Goal: Task Accomplishment & Management: Manage account settings

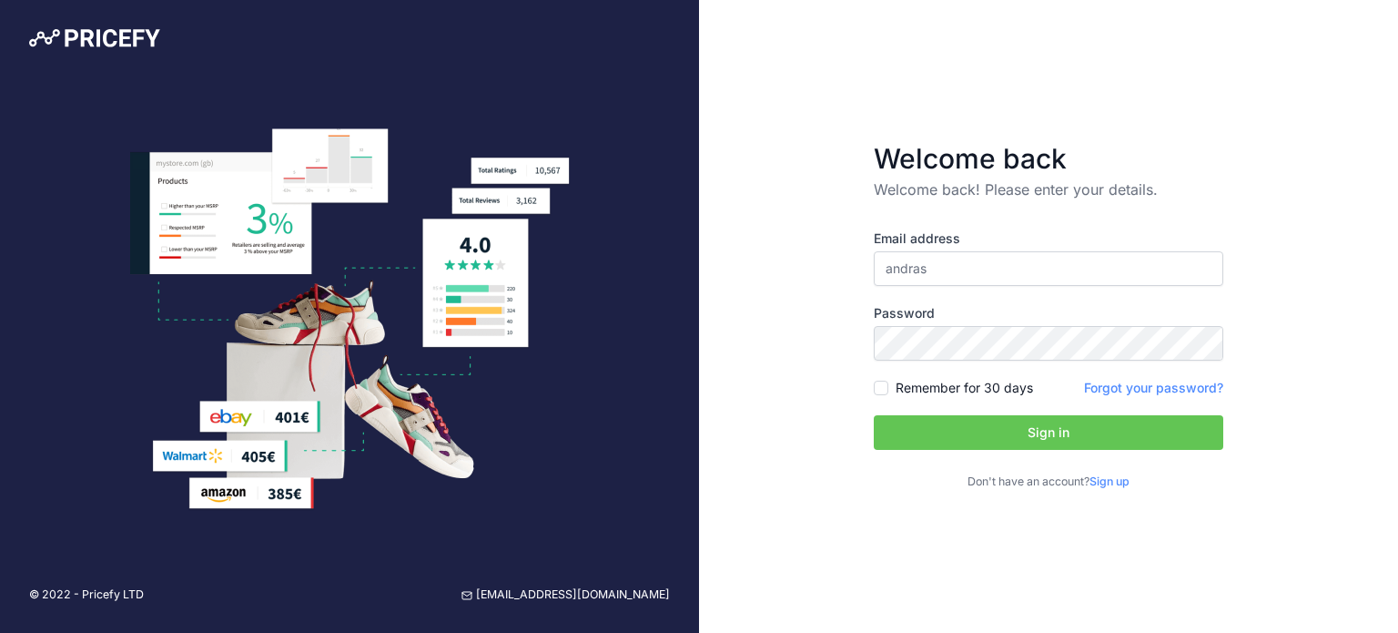
type input "[EMAIL_ADDRESS][DOMAIN_NAME]"
click at [887, 383] on input "Remember for 30 days" at bounding box center [881, 388] width 15 height 15
checkbox input "true"
click at [1000, 442] on button "Sign in" at bounding box center [1049, 432] width 350 height 35
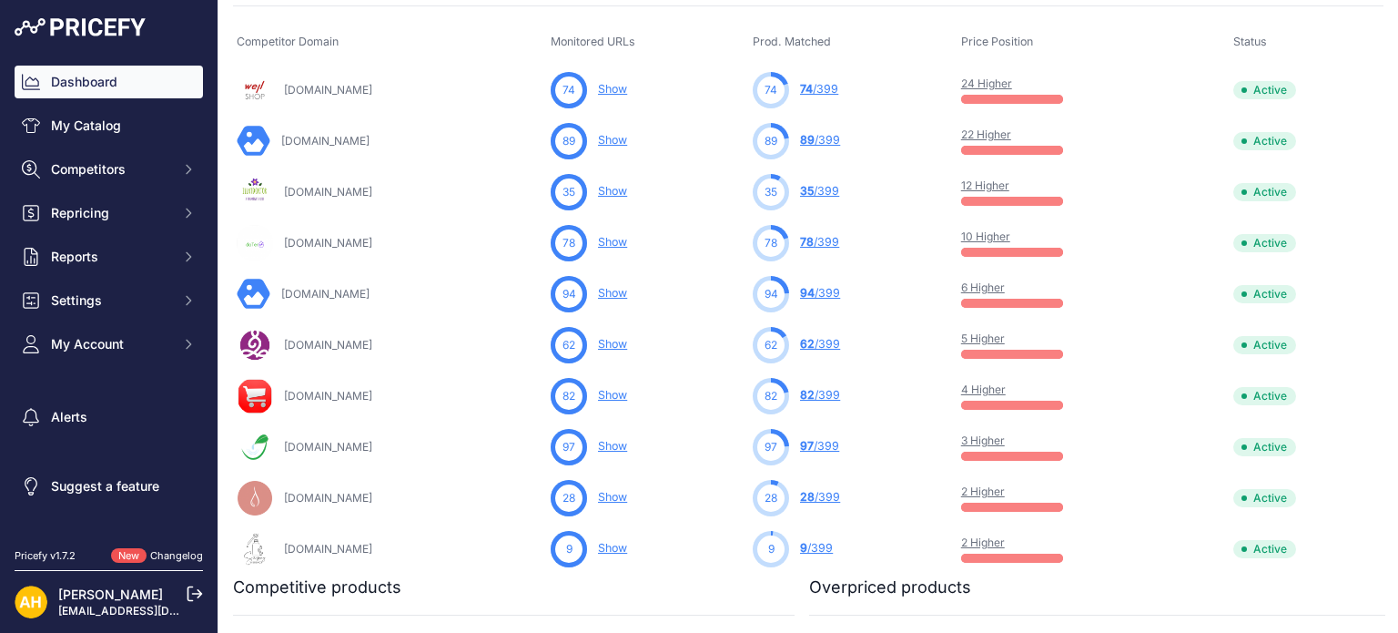
scroll to position [273, 0]
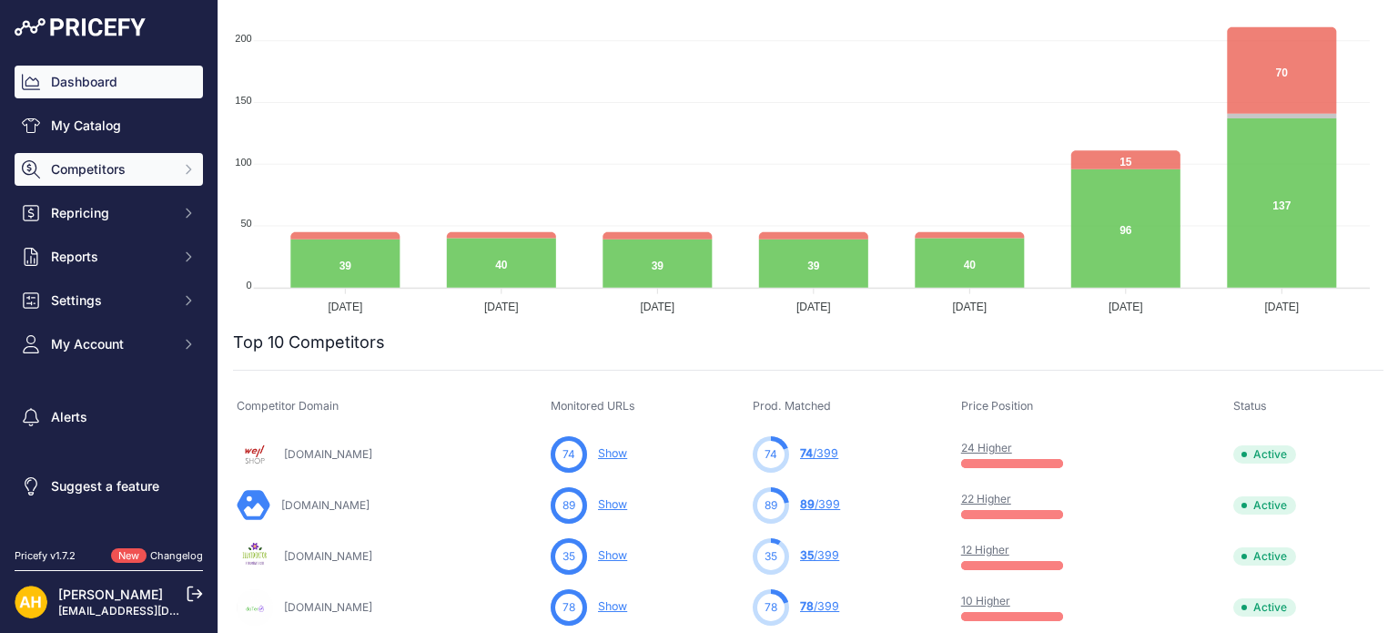
click at [96, 170] on span "Competitors" at bounding box center [110, 169] width 119 height 18
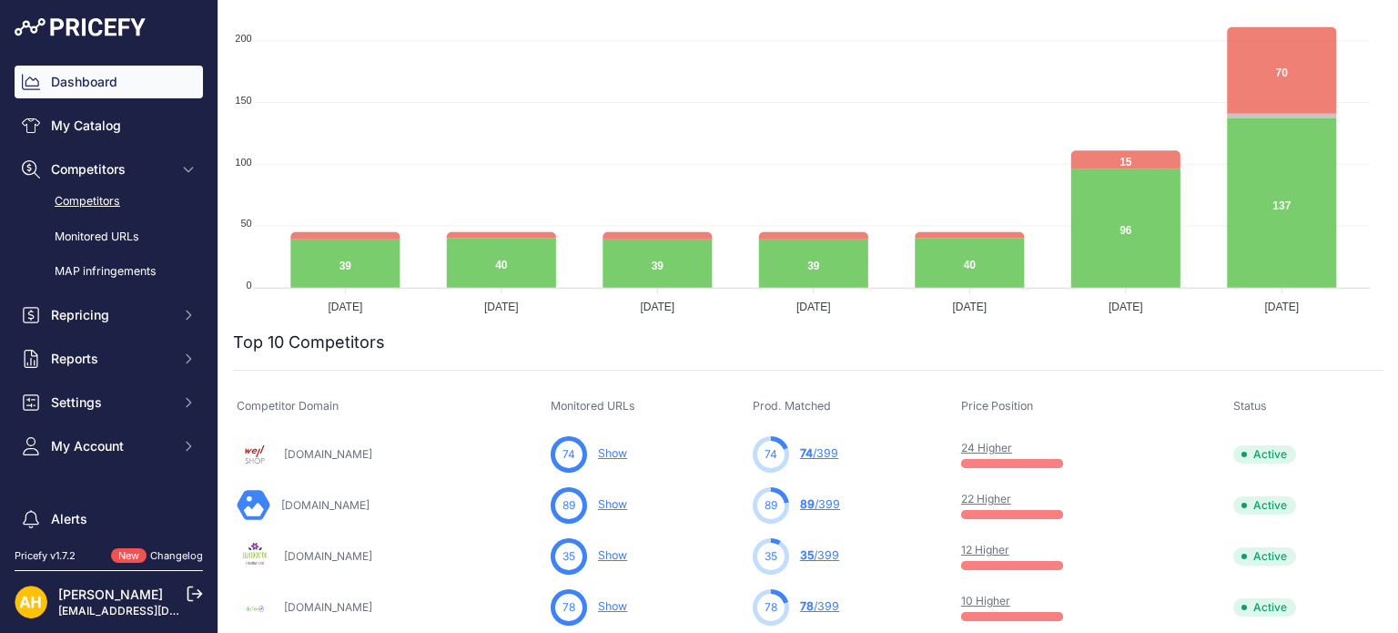
click at [96, 200] on link "Competitors" at bounding box center [109, 202] width 188 height 32
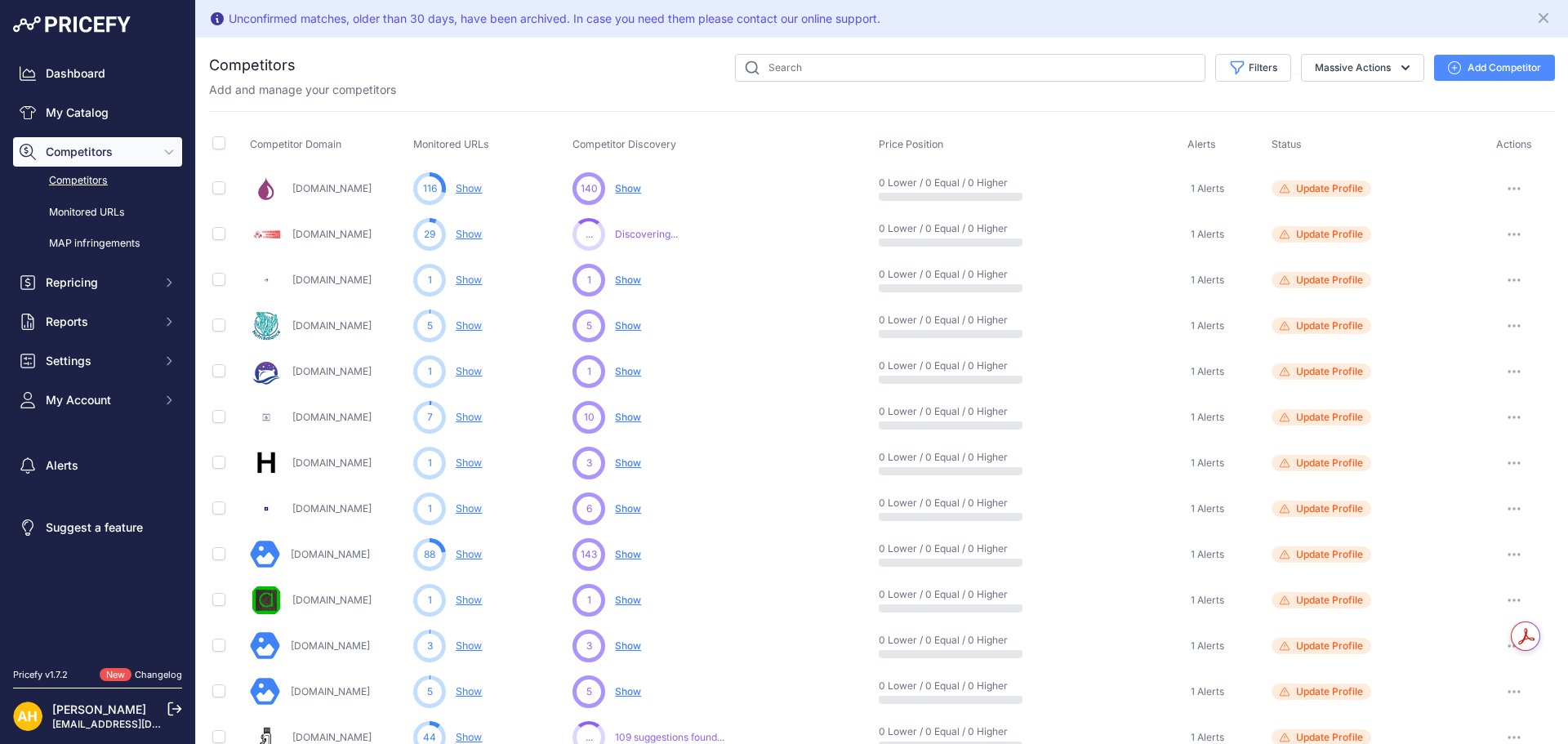
click at [341, 327] on link "Nutribalance.hu" at bounding box center [332, 326] width 79 height 13
click at [356, 187] on link "Esszencialis-illoolajok.hu" at bounding box center [332, 188] width 79 height 13
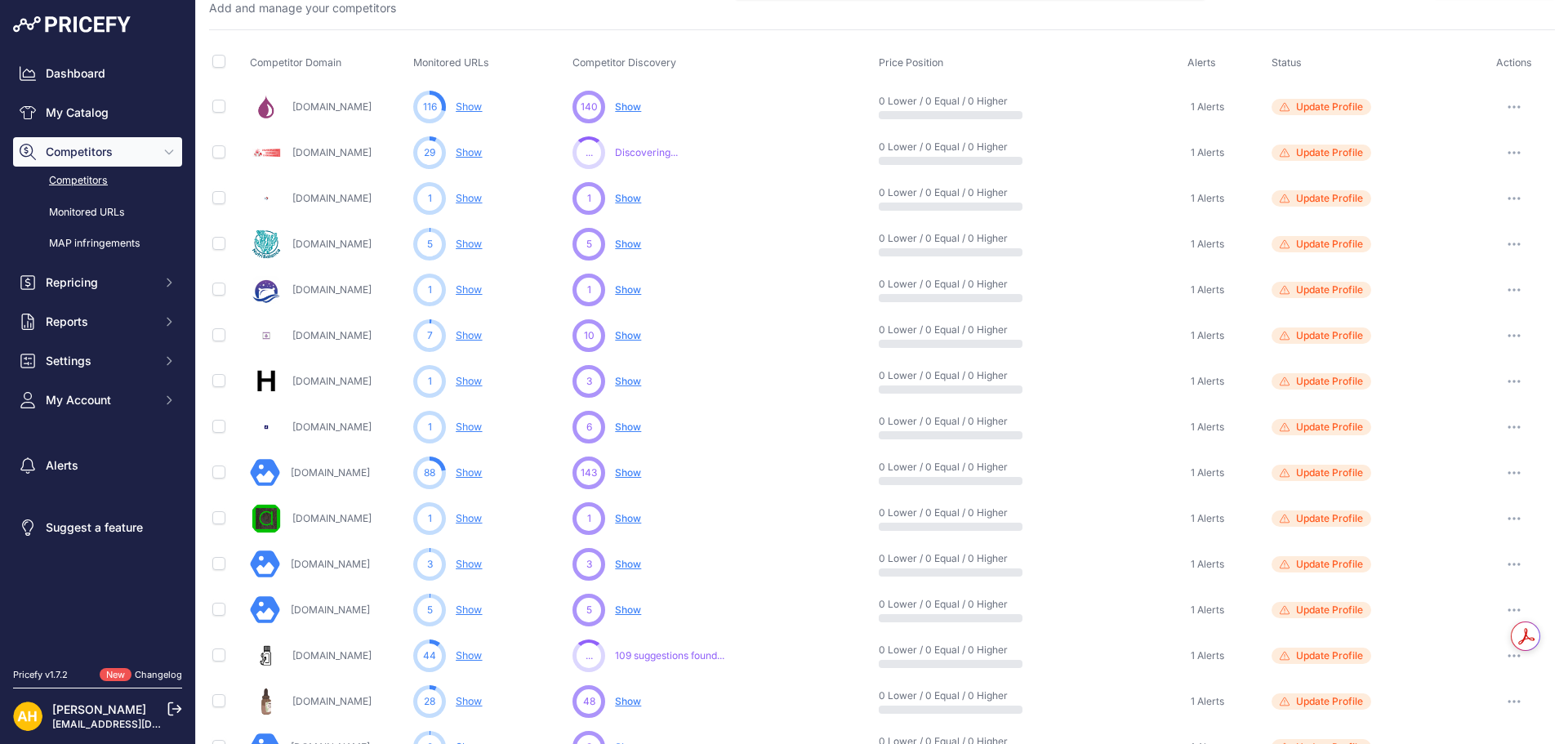
click at [318, 472] on link "Theterra.hu" at bounding box center [330, 473] width 79 height 13
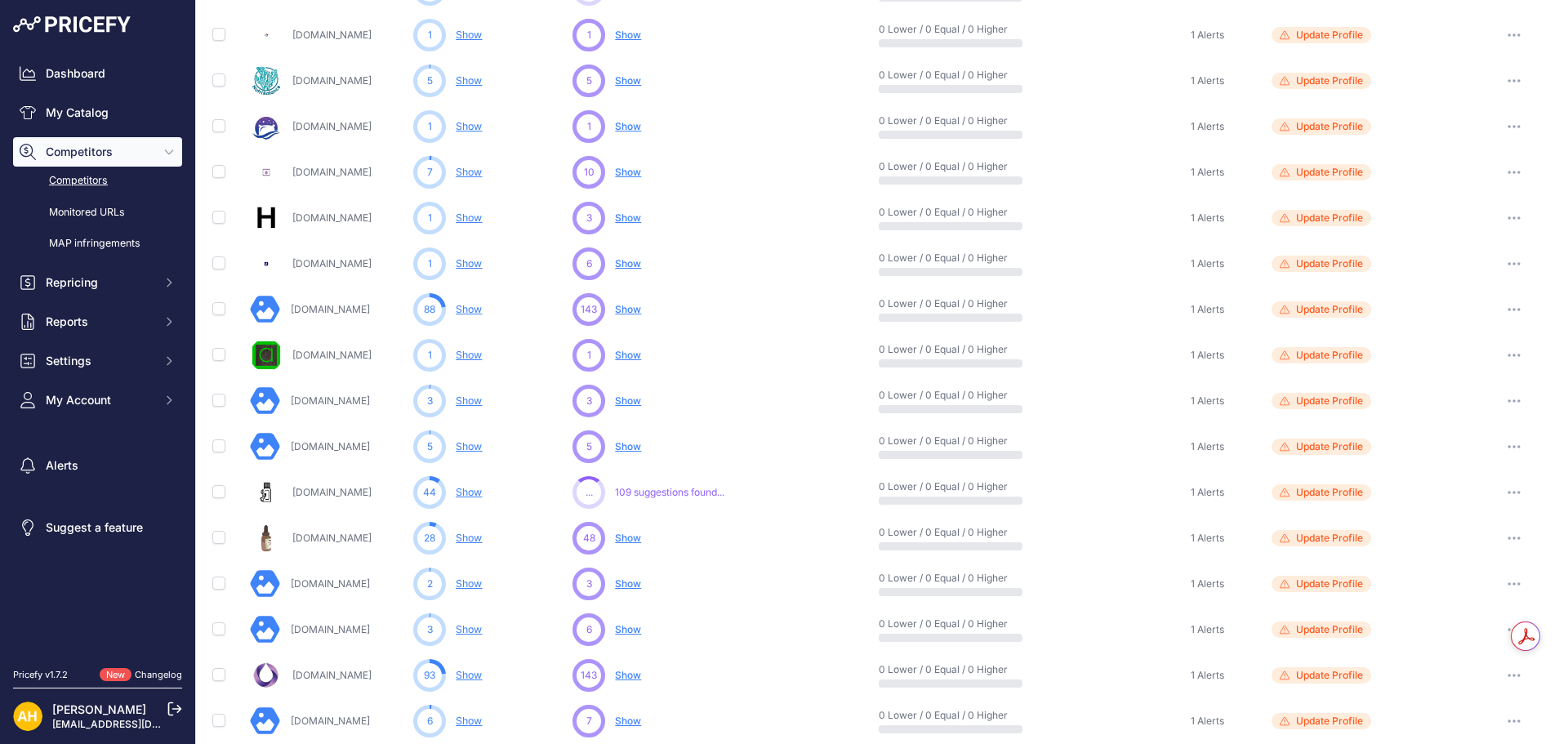
scroll to position [327, 0]
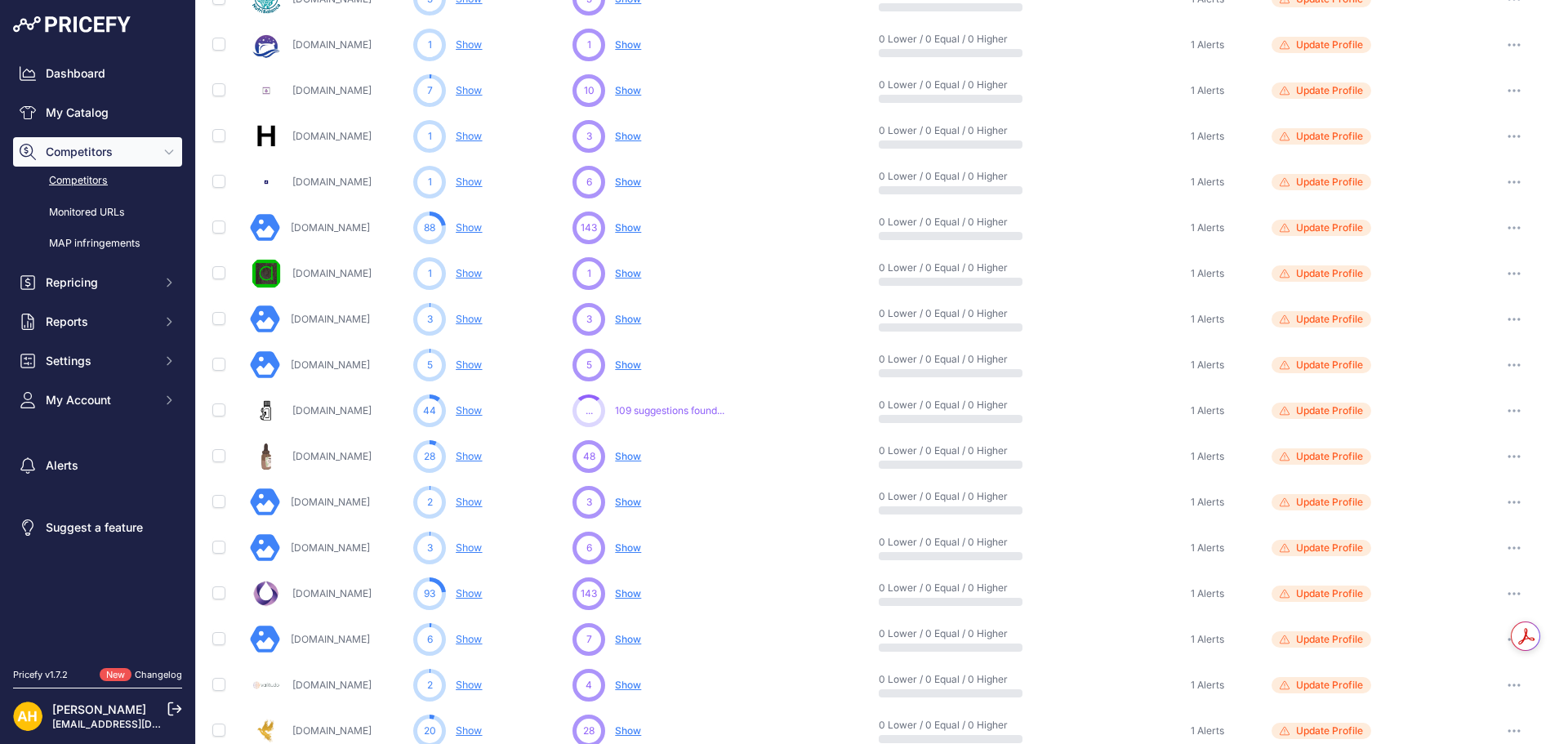
click at [332, 410] on link "Olajkultura.hu" at bounding box center [332, 411] width 79 height 13
click at [344, 453] on link "Aromamed.hu" at bounding box center [332, 457] width 79 height 13
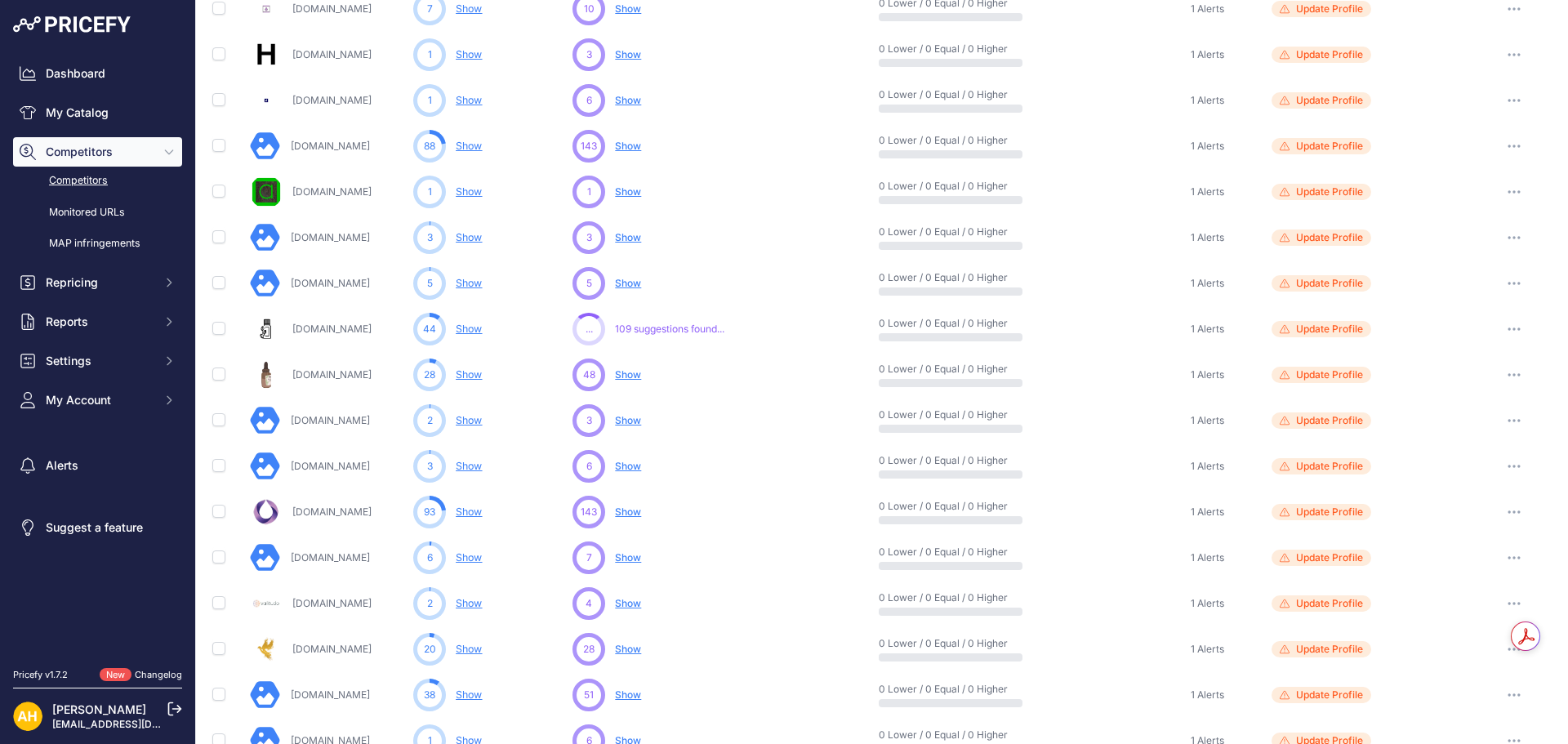
scroll to position [490, 0]
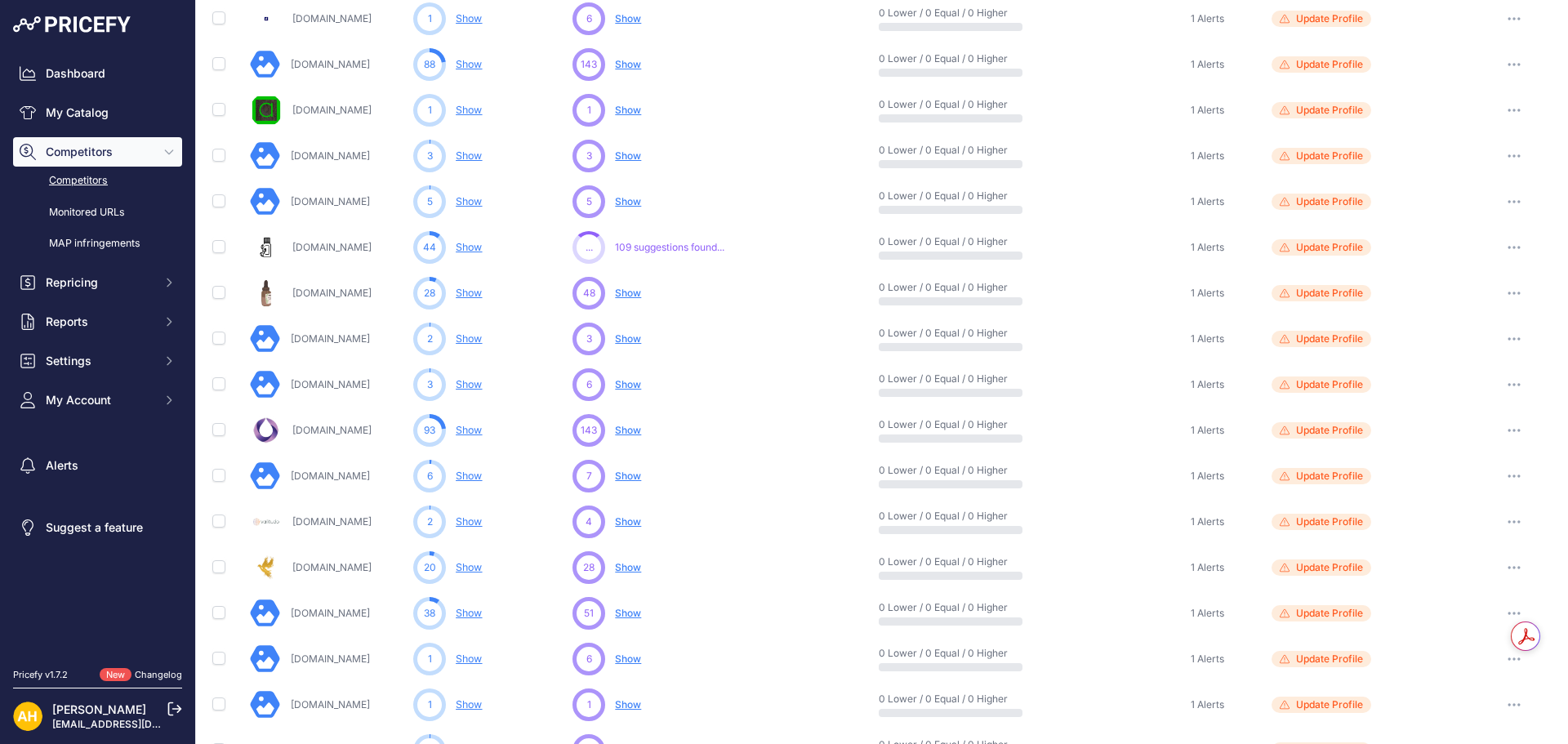
click at [335, 432] on link "Olajmania.hu" at bounding box center [332, 430] width 79 height 13
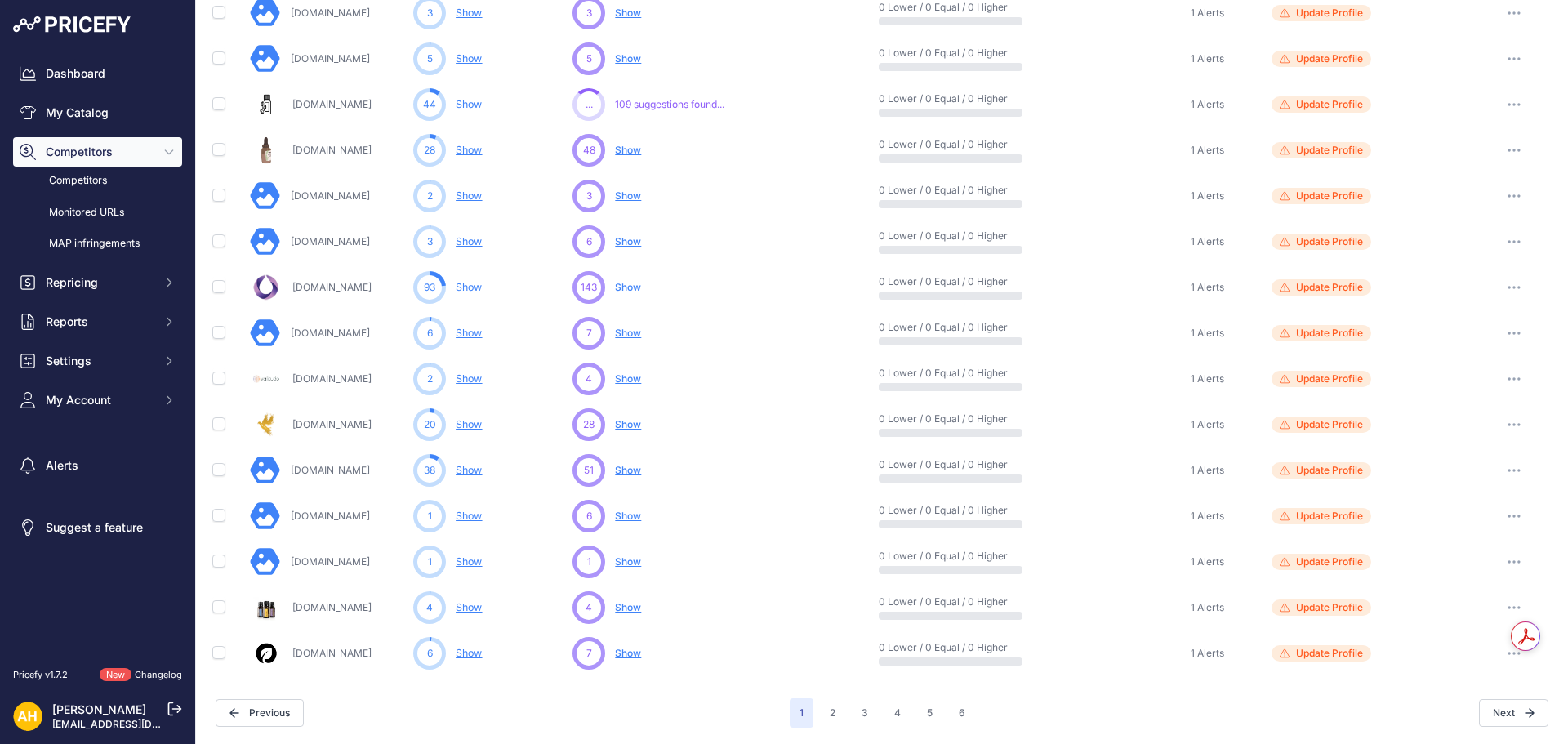
click at [300, 469] on link "Temiti.hu" at bounding box center [330, 470] width 79 height 13
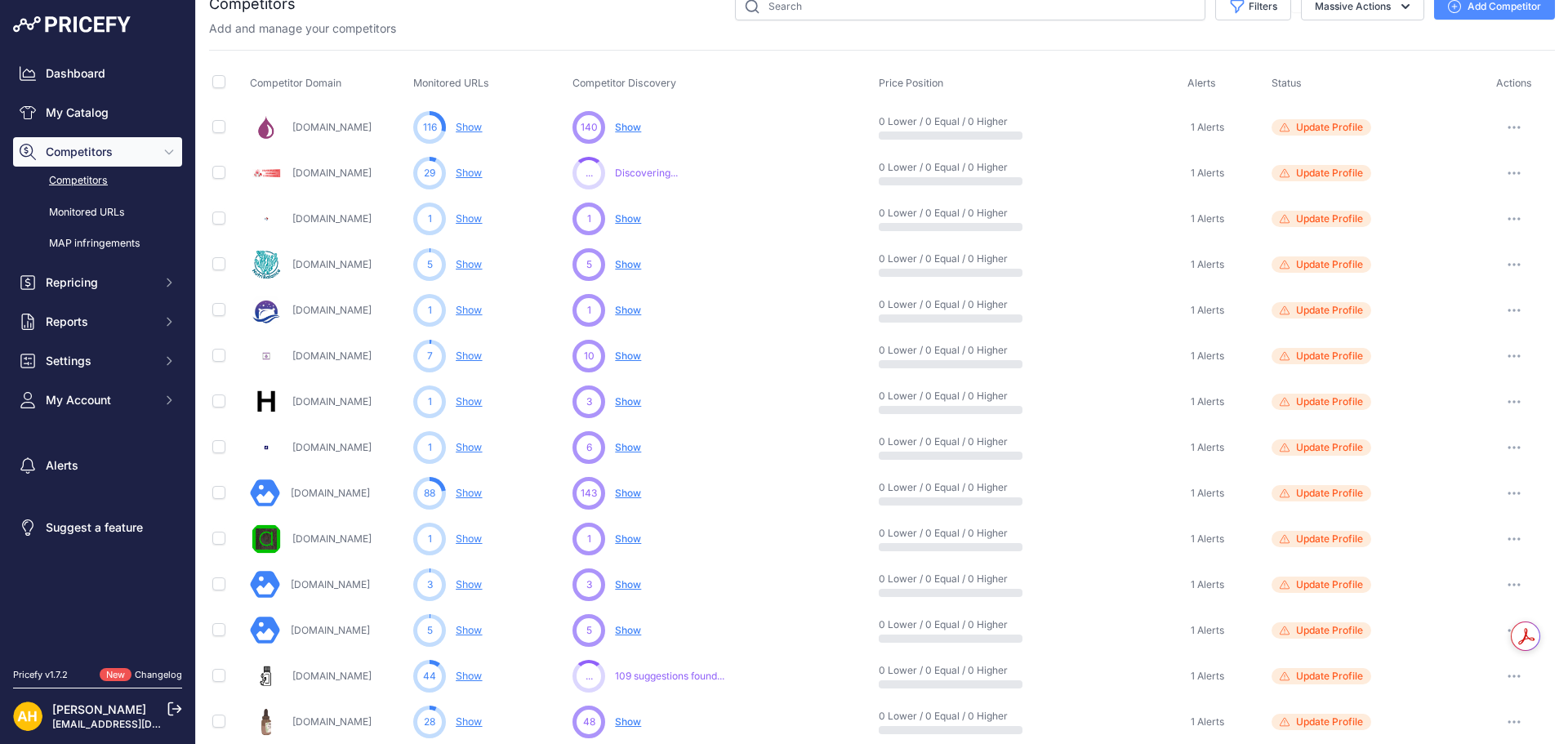
scroll to position [0, 0]
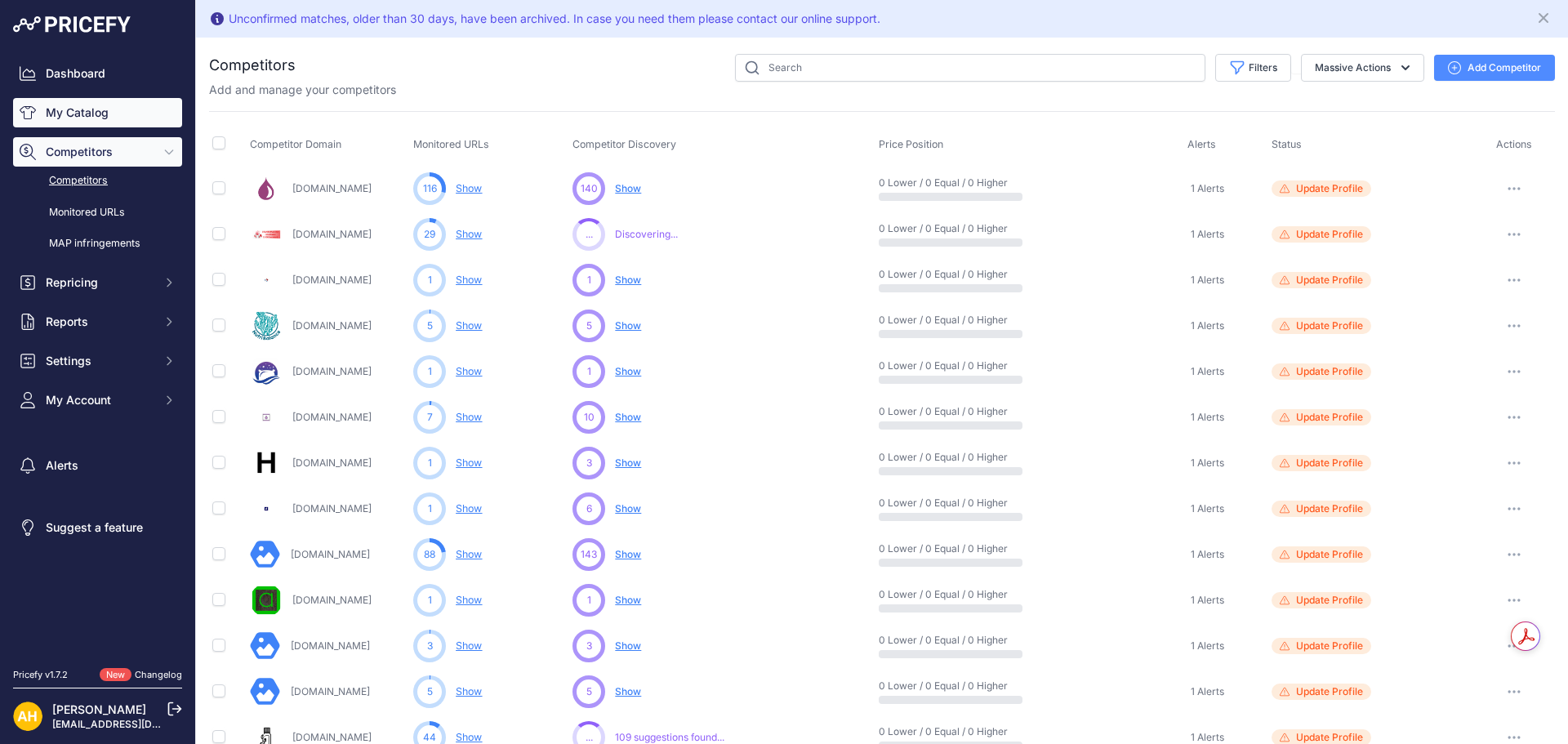
click at [75, 107] on link "My Catalog" at bounding box center [98, 112] width 169 height 30
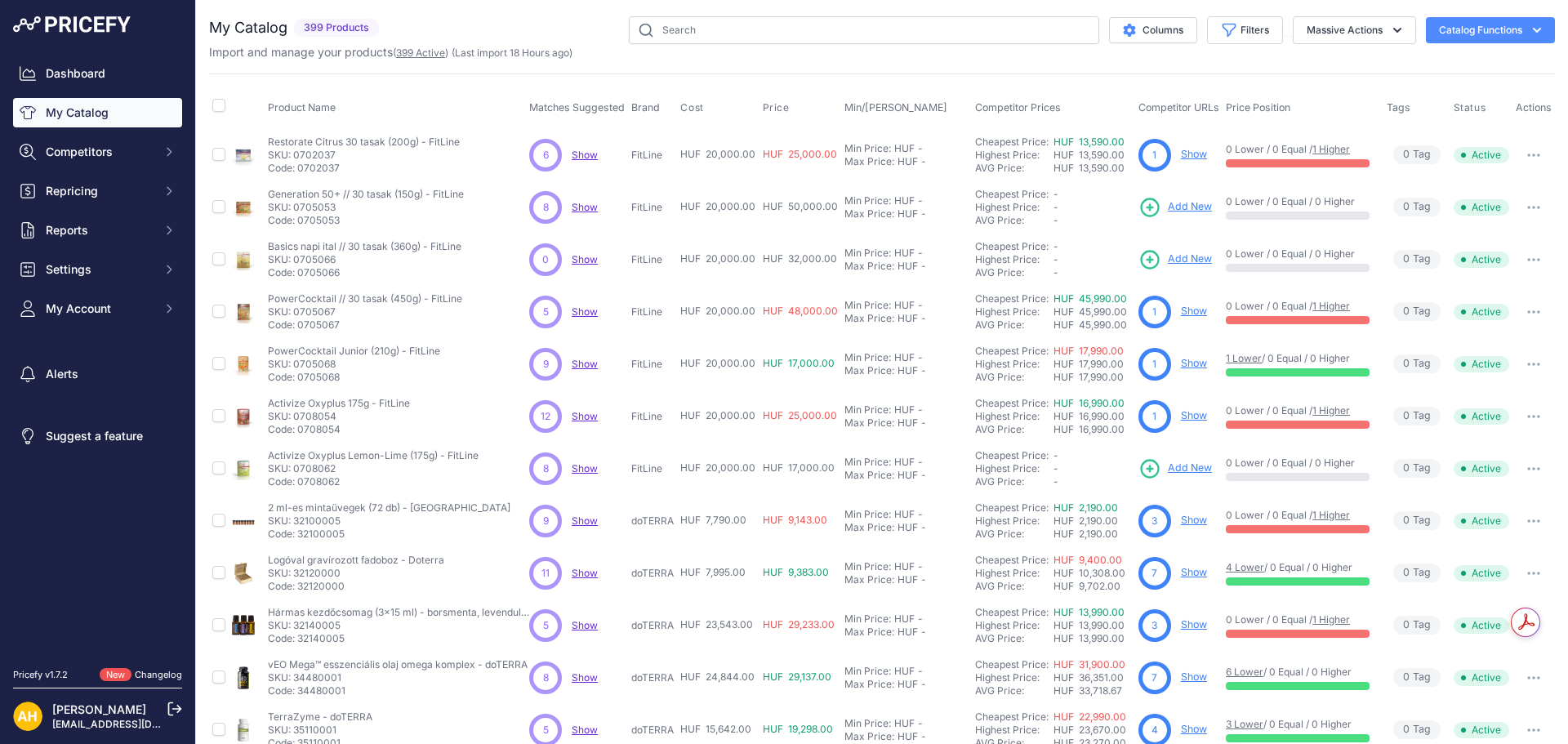
click at [427, 57] on link "399 Active" at bounding box center [420, 53] width 49 height 13
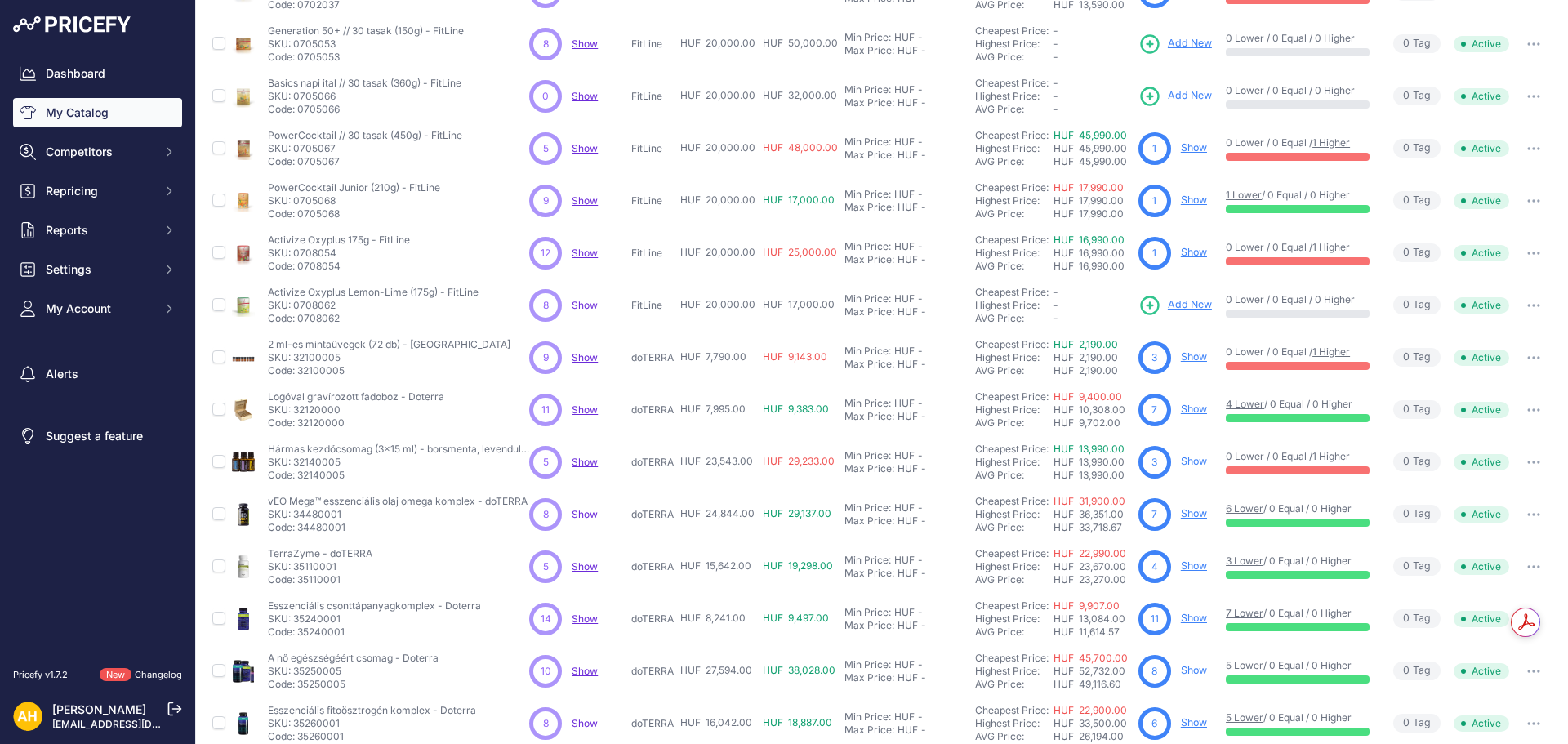
scroll to position [237, 0]
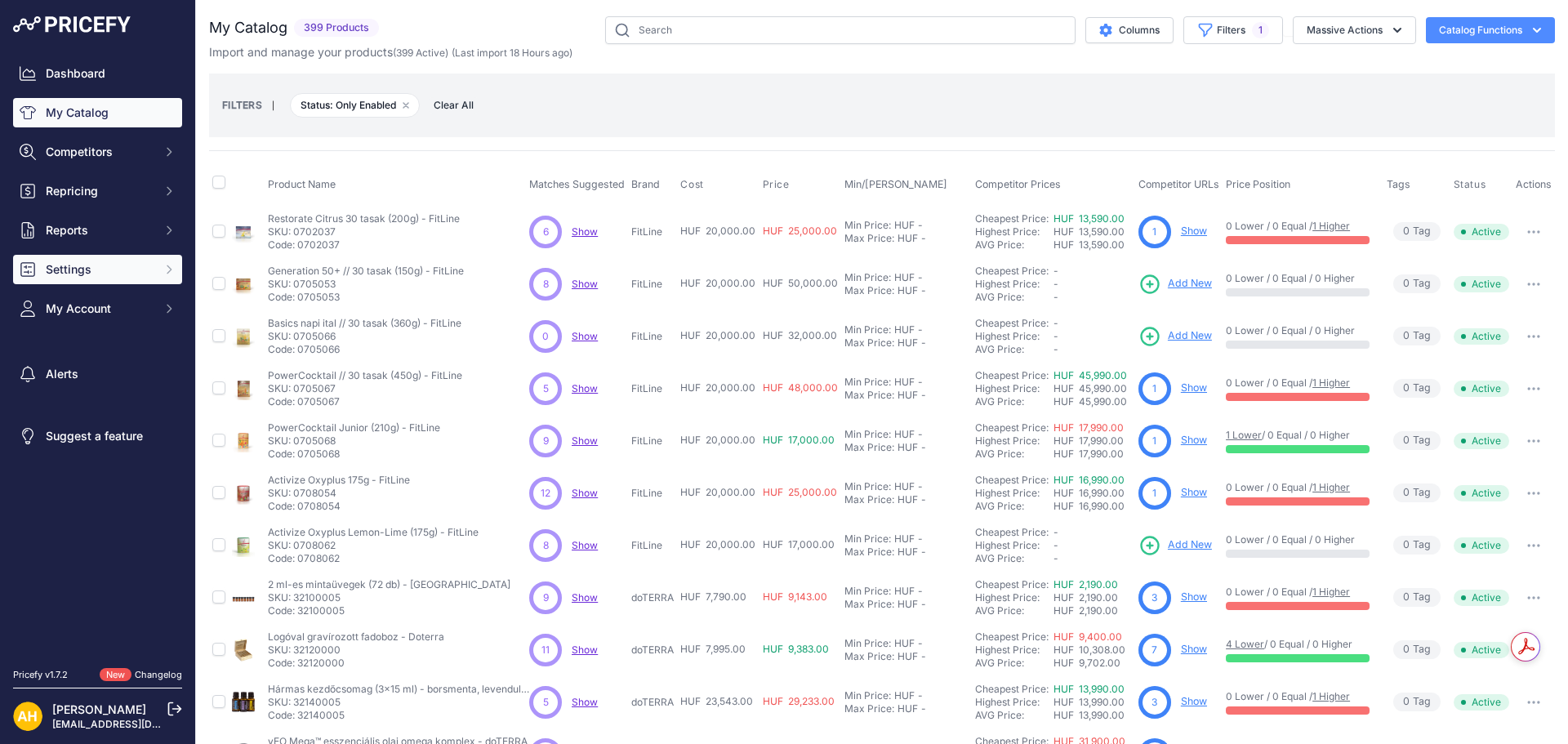
click at [83, 268] on span "Settings" at bounding box center [99, 269] width 107 height 16
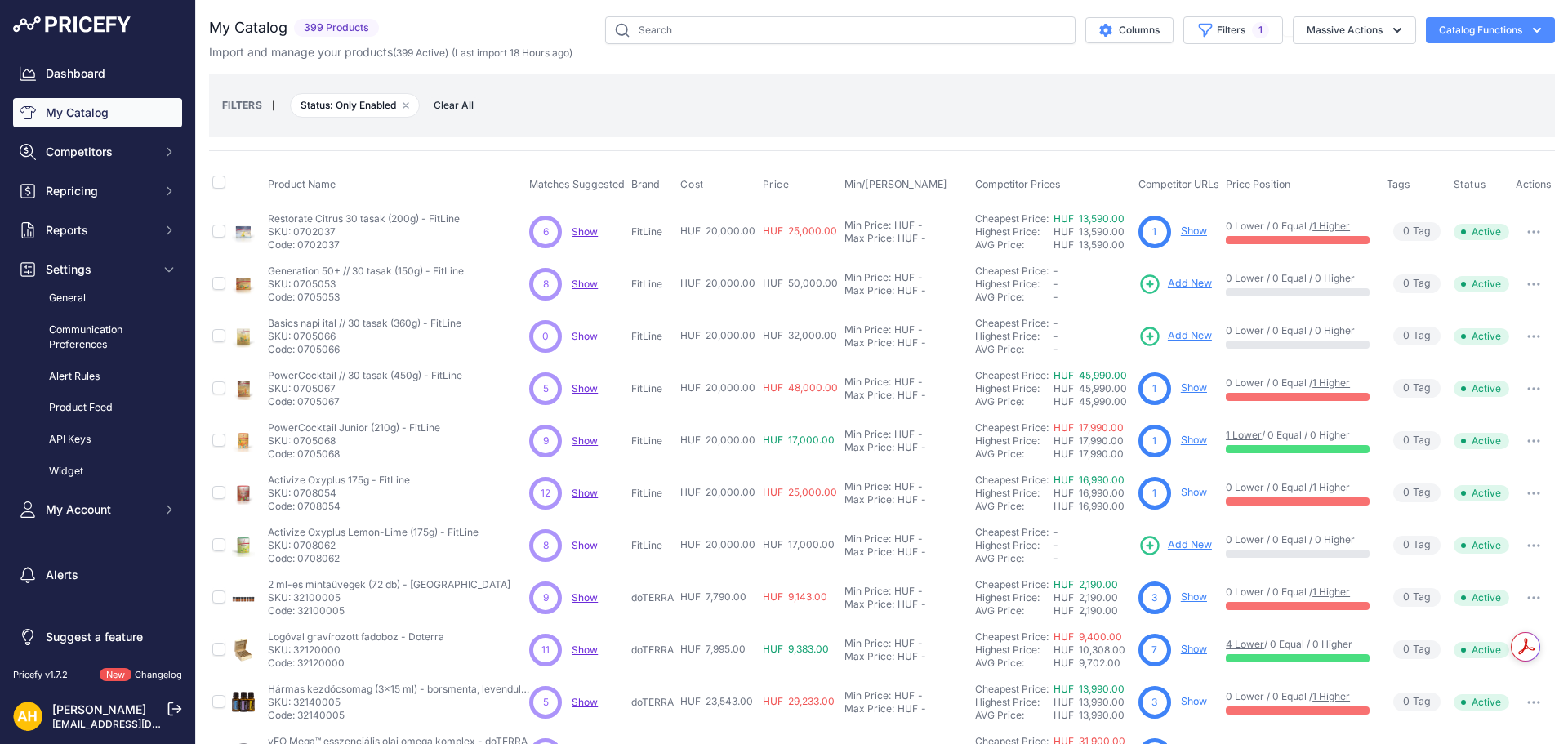
click at [86, 409] on link "Product Feed" at bounding box center [98, 408] width 169 height 29
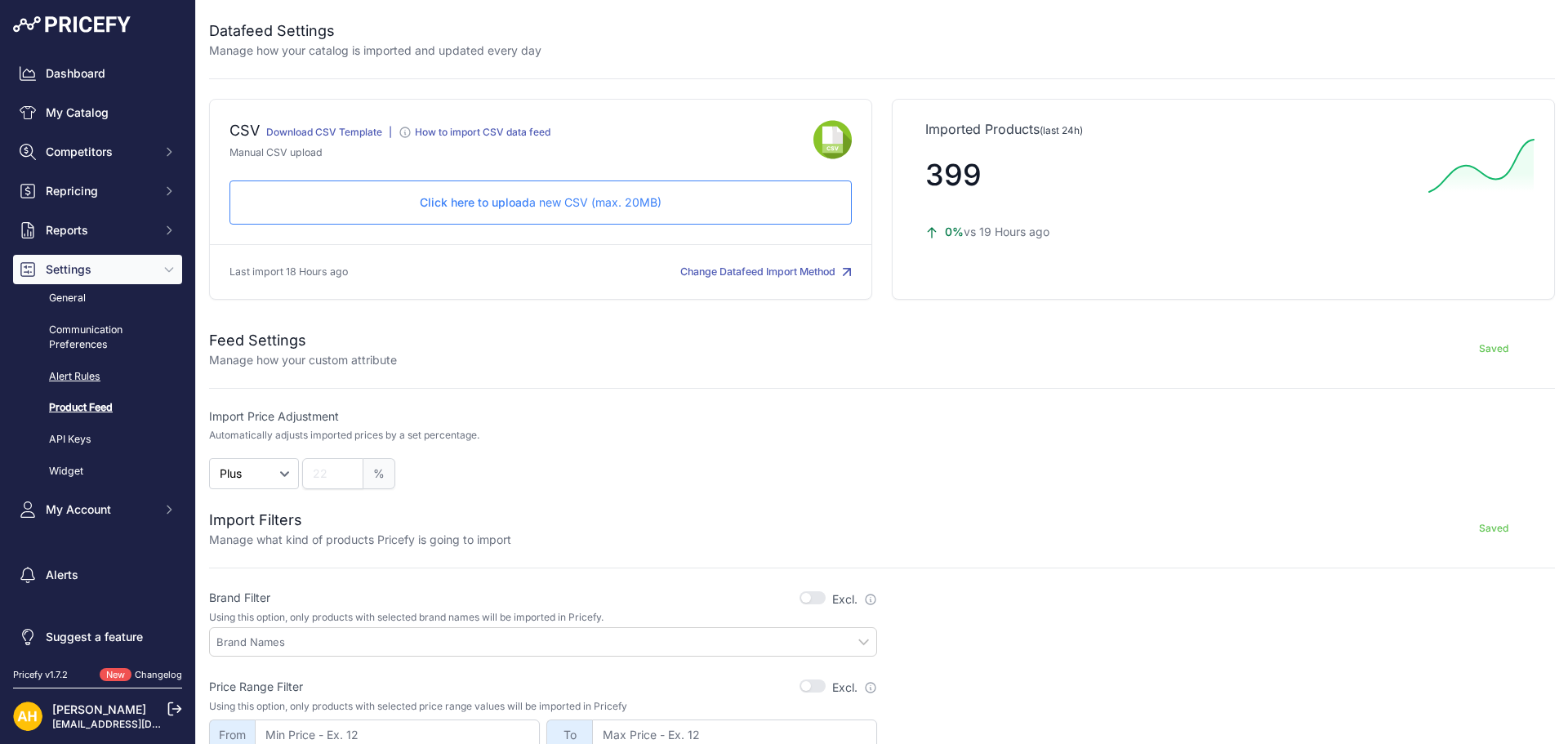
click at [74, 369] on link "Alert Rules" at bounding box center [98, 377] width 169 height 29
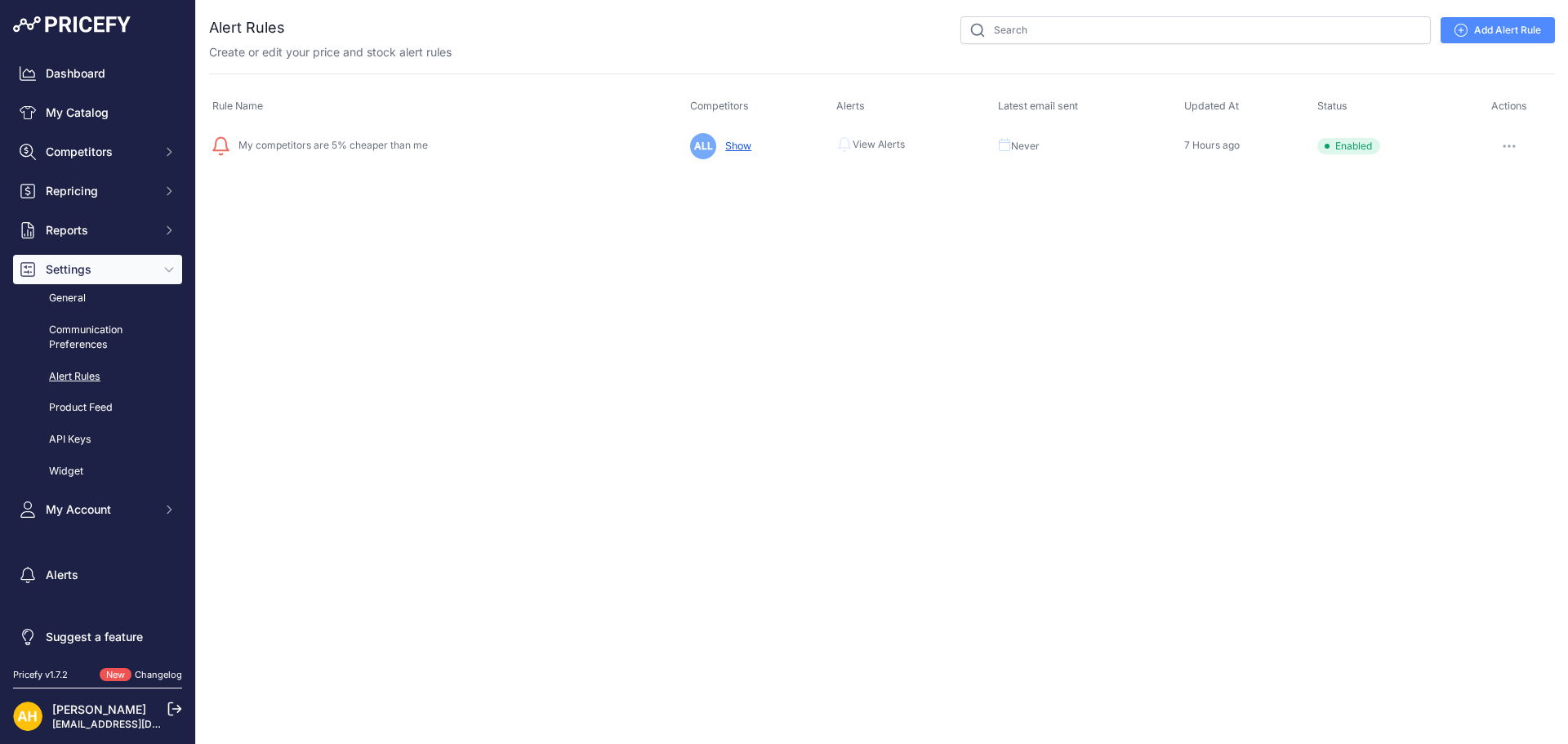
click at [1510, 146] on icon "button" at bounding box center [1509, 146] width 2 height 2
click at [1487, 177] on link "Edit" at bounding box center [1499, 180] width 105 height 26
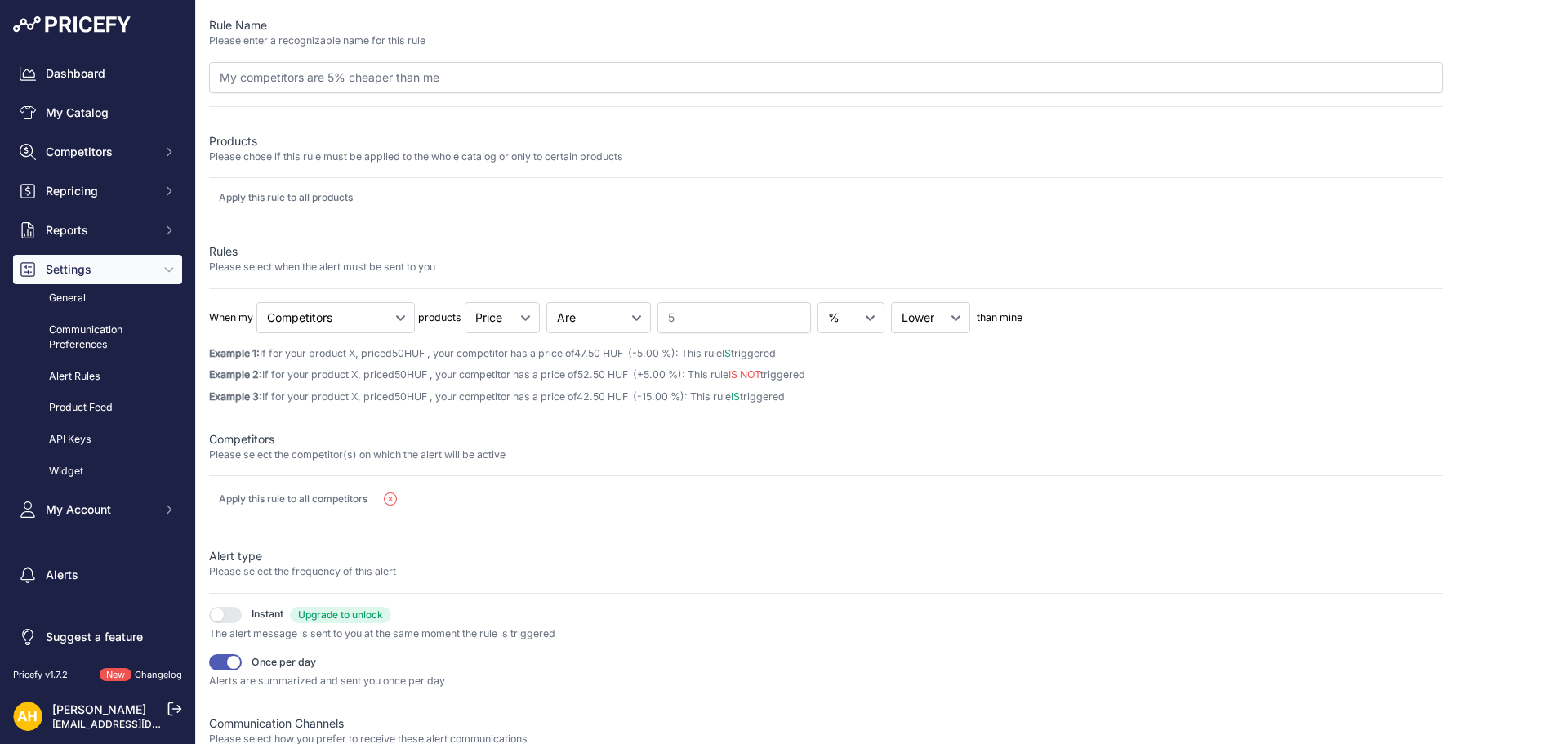
scroll to position [158, 0]
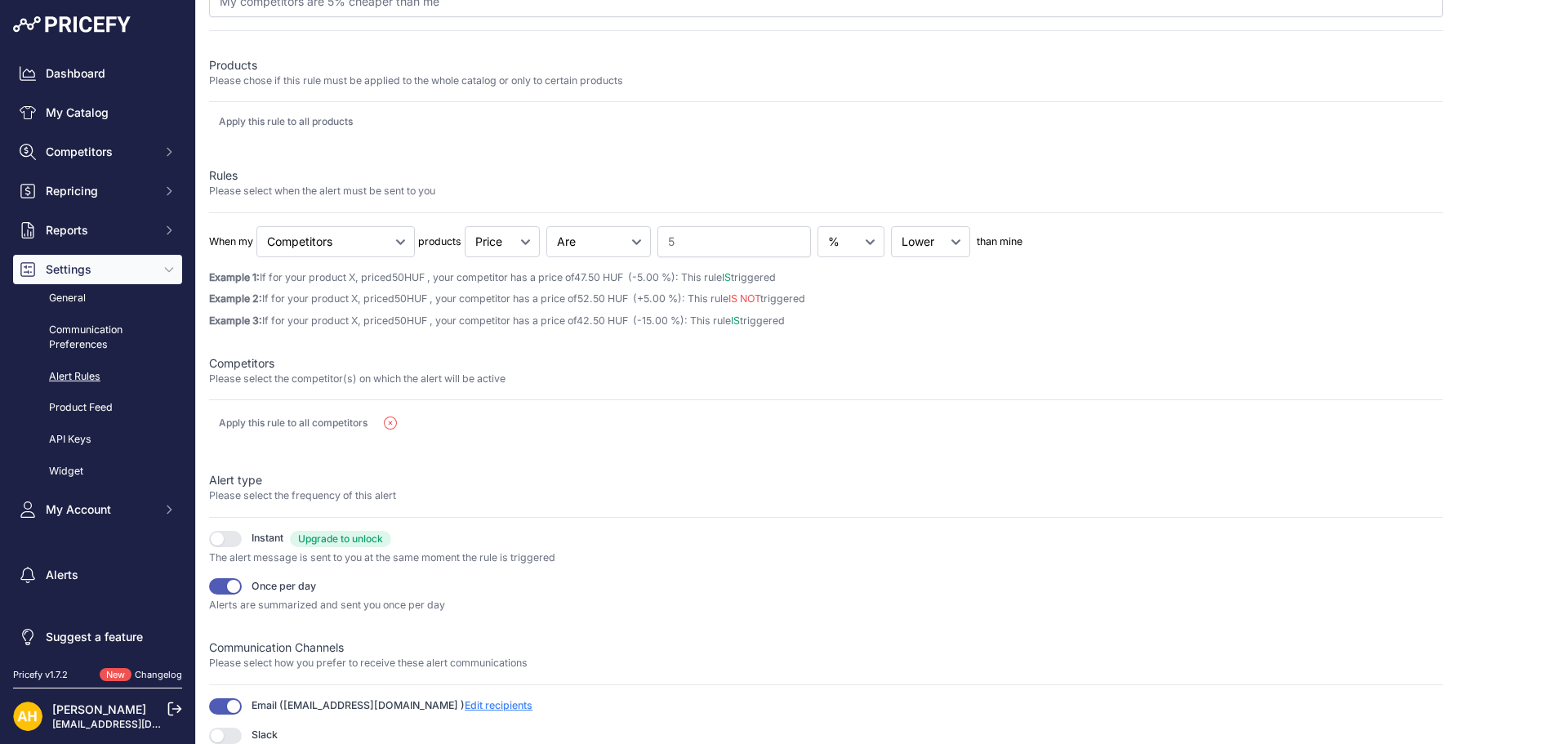
click at [465, 707] on span "Edit recipients" at bounding box center [499, 705] width 68 height 13
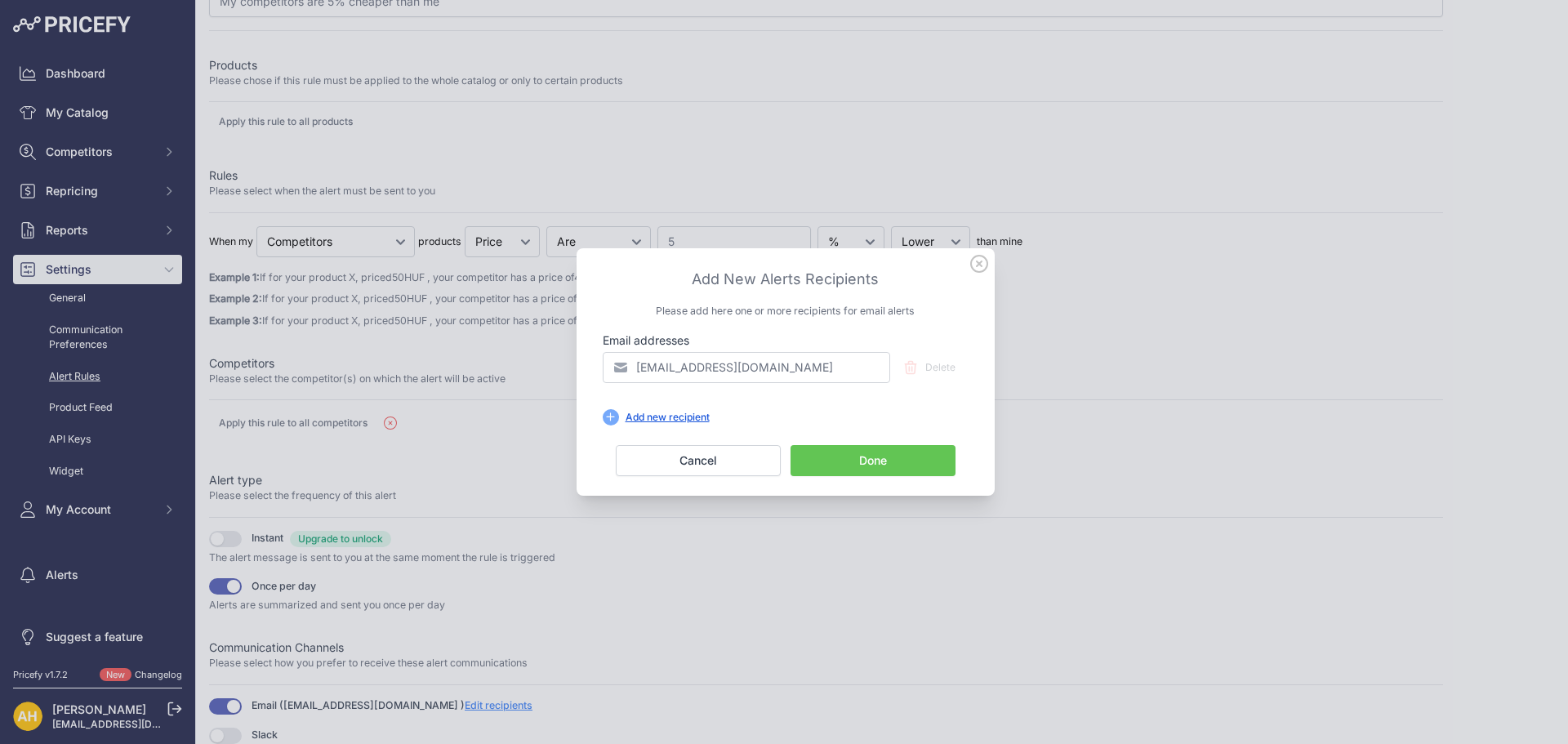
click at [693, 412] on div "Add new recipient" at bounding box center [667, 417] width 97 height 13
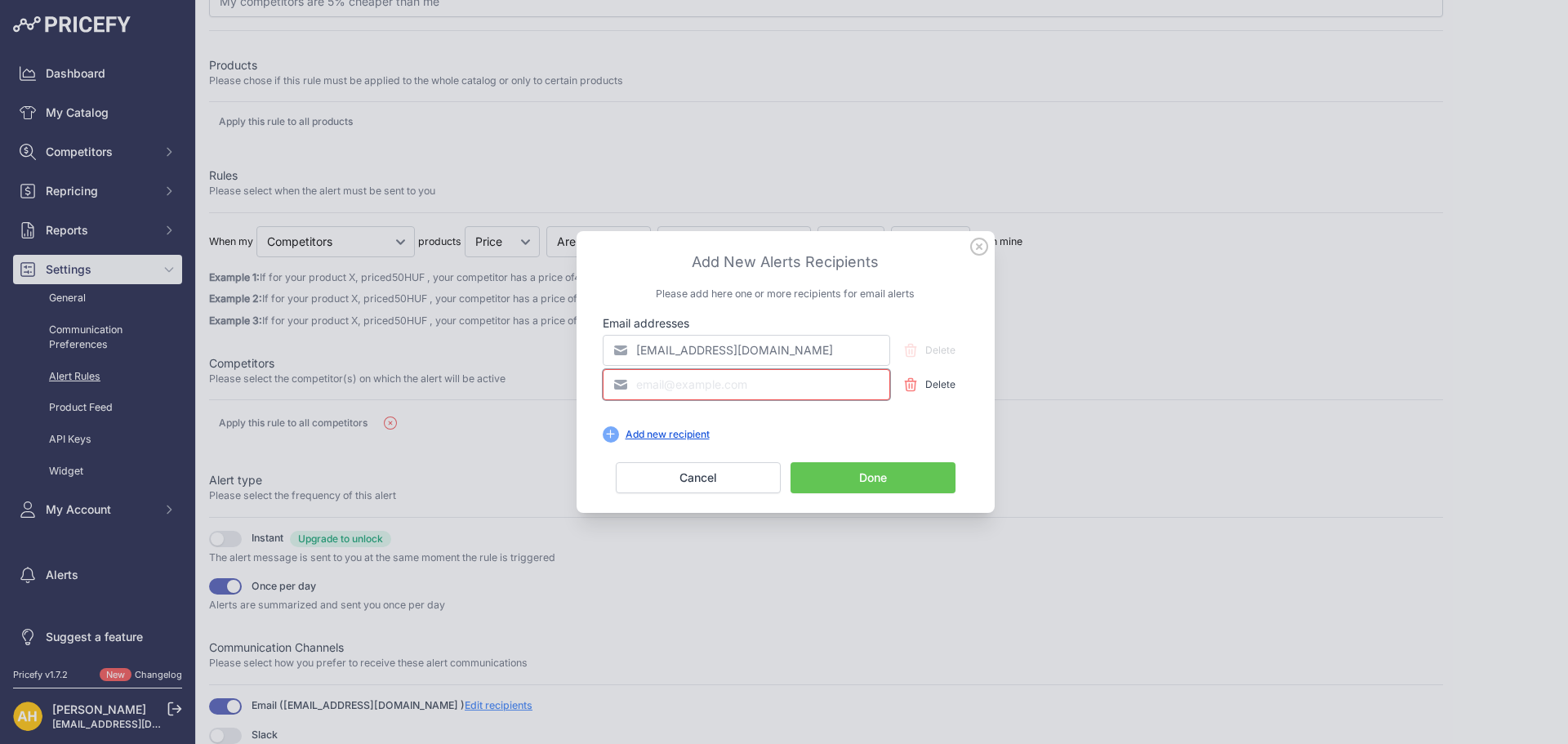
click at [660, 386] on input "email" at bounding box center [746, 384] width 287 height 31
type input "[EMAIL_ADDRESS][DOMAIN_NAME]"
click at [817, 354] on input "[EMAIL_ADDRESS][DOMAIN_NAME]" at bounding box center [746, 350] width 287 height 31
click at [691, 342] on input "[EMAIL_ADDRESS][DOMAIN_NAME]" at bounding box center [746, 350] width 287 height 31
click at [754, 377] on input "info@vonia.hu" at bounding box center [746, 384] width 287 height 31
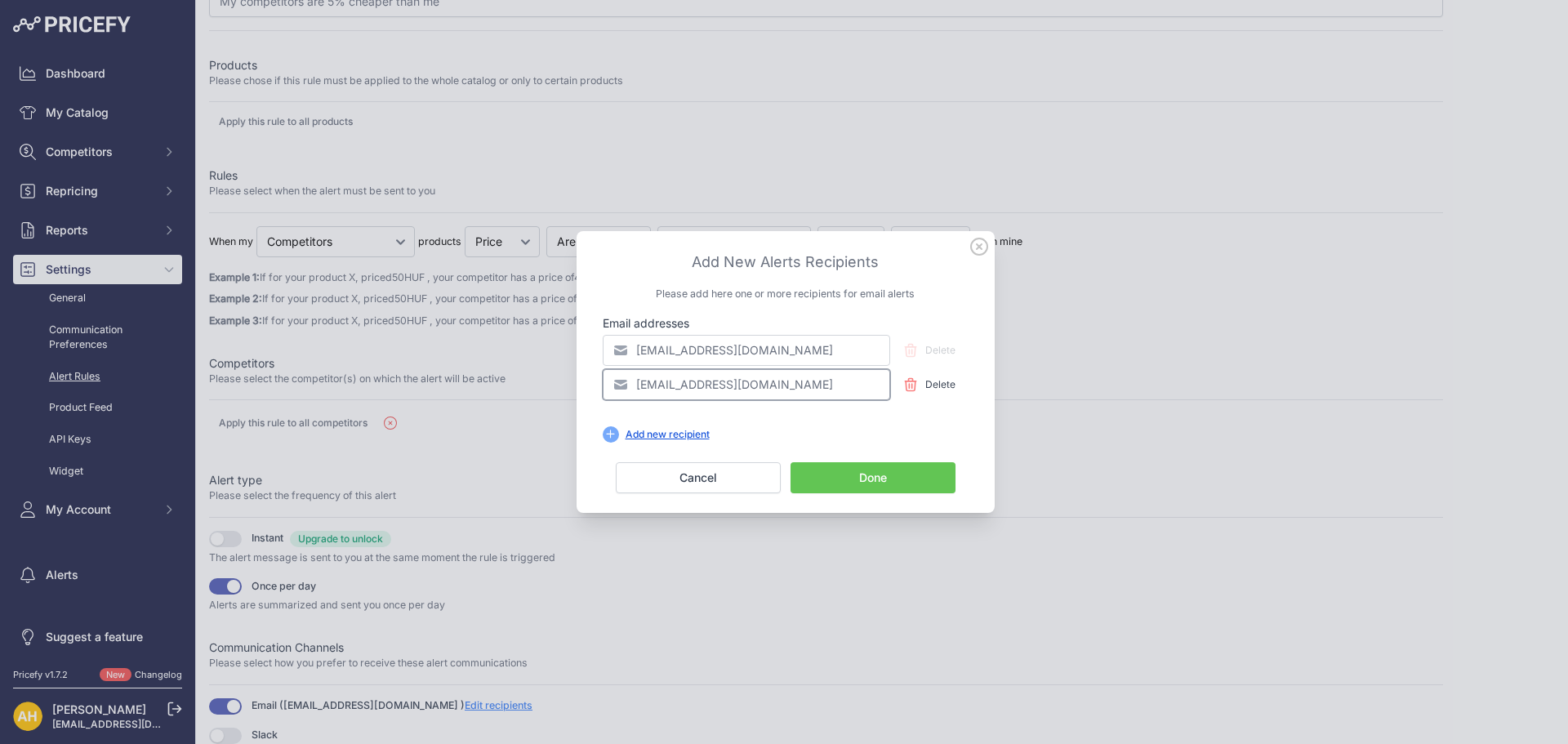
drag, startPoint x: 764, startPoint y: 375, endPoint x: 544, endPoint y: 337, distance: 223.3
click at [546, 346] on div "​ Add New Alerts Recipients Please add here one or more recipients for email al…" at bounding box center [784, 372] width 1568 height 744
type input "gyongyveracsai@gmail.com"
click at [905, 485] on button "Done" at bounding box center [873, 477] width 165 height 31
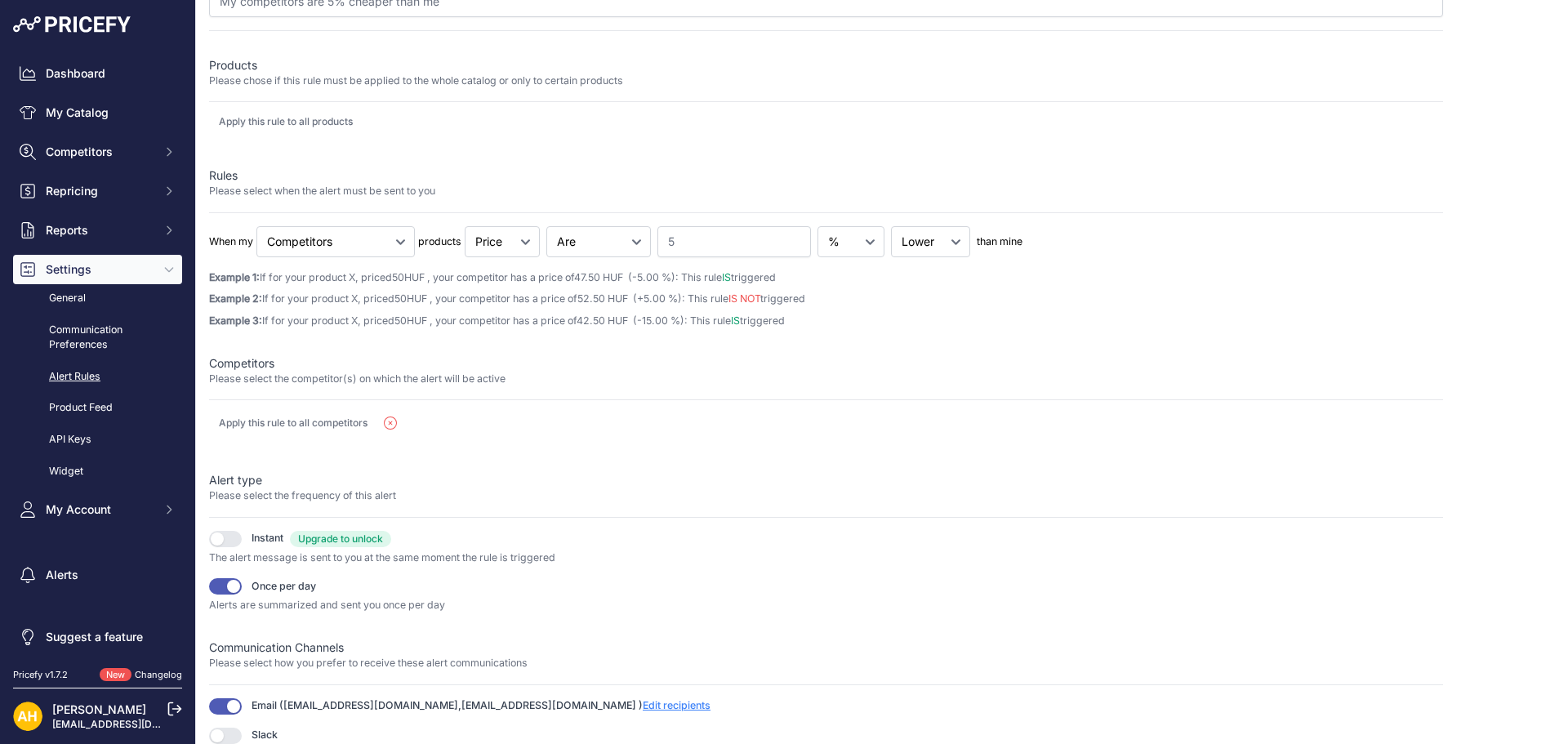
scroll to position [0, 0]
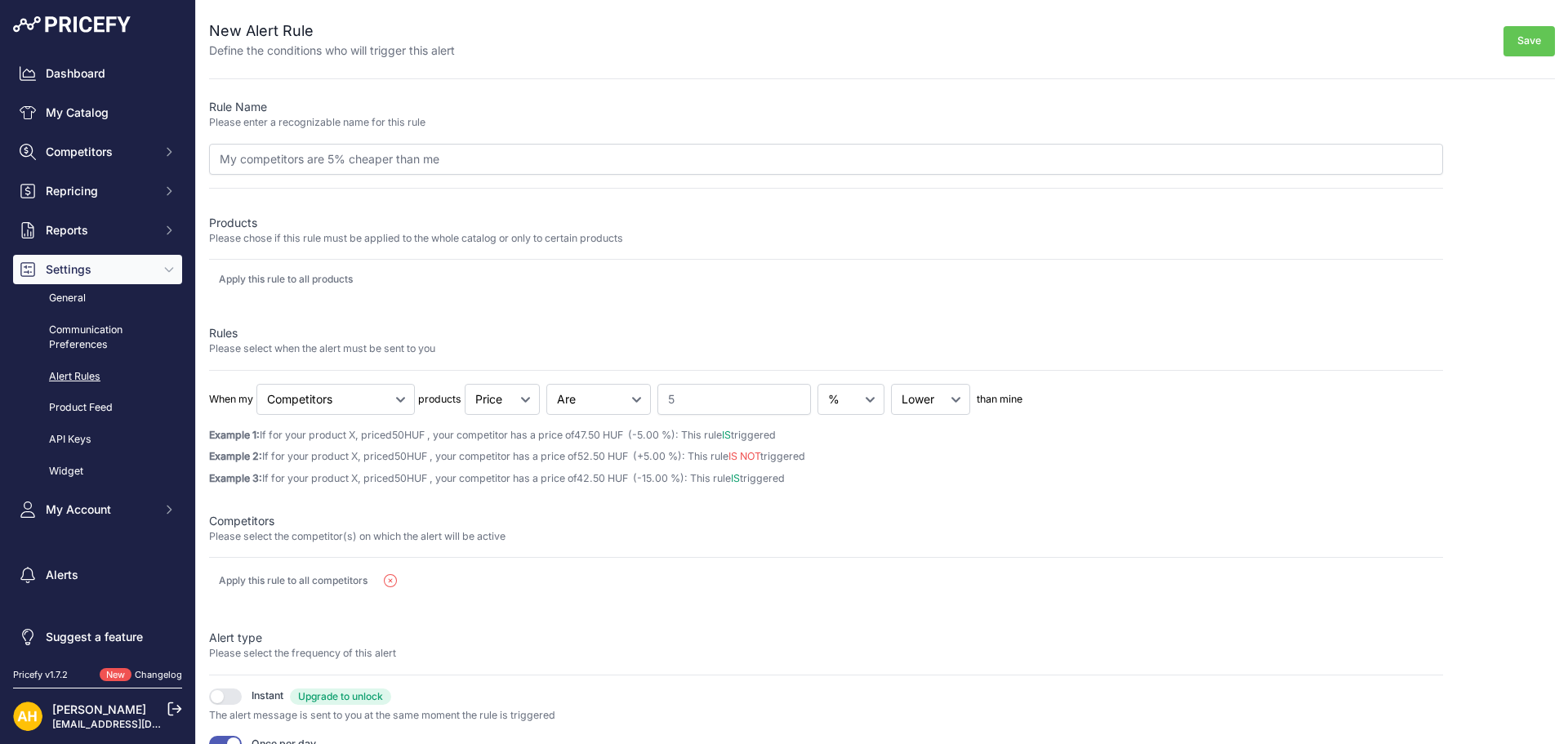
click at [83, 23] on img at bounding box center [72, 24] width 118 height 16
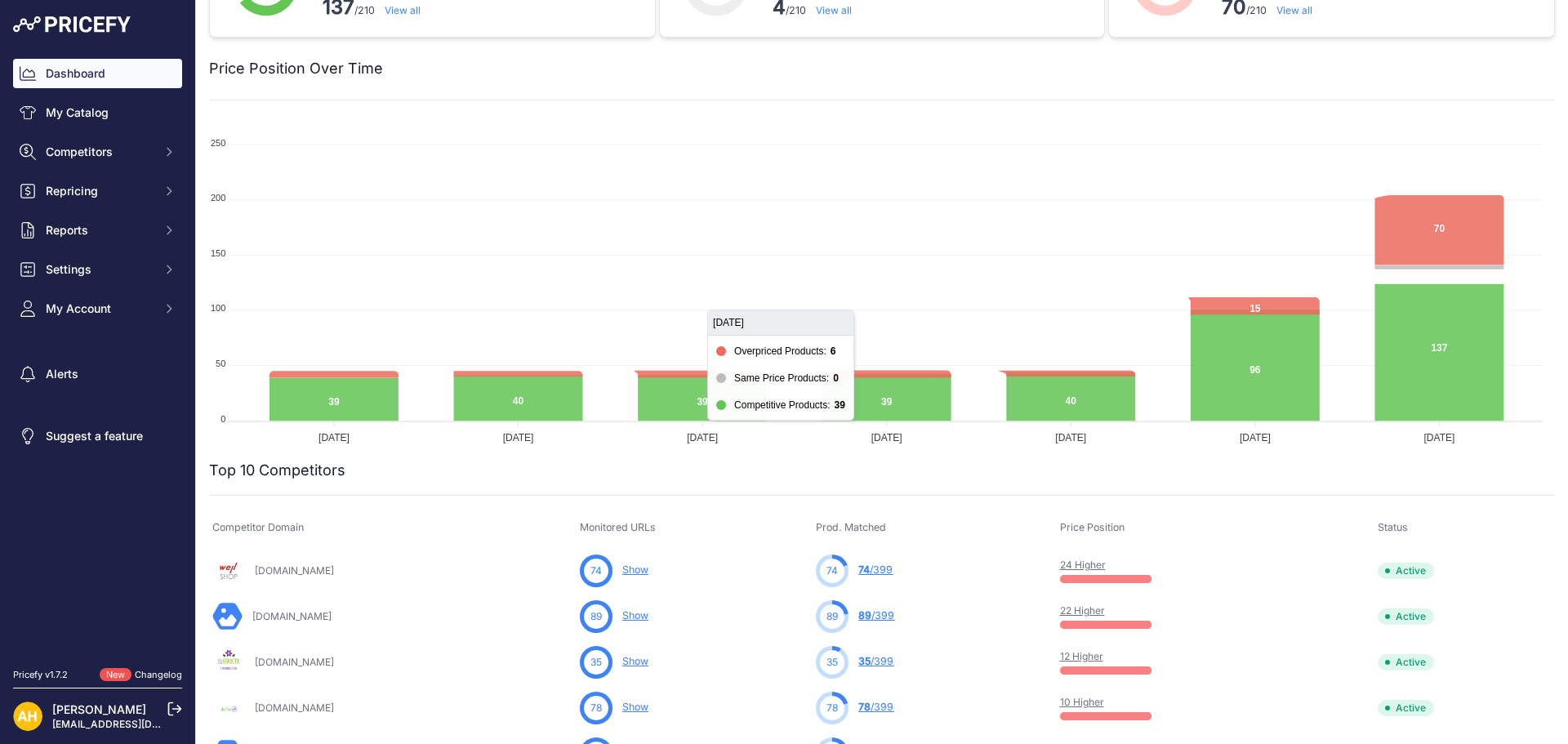
scroll to position [163, 0]
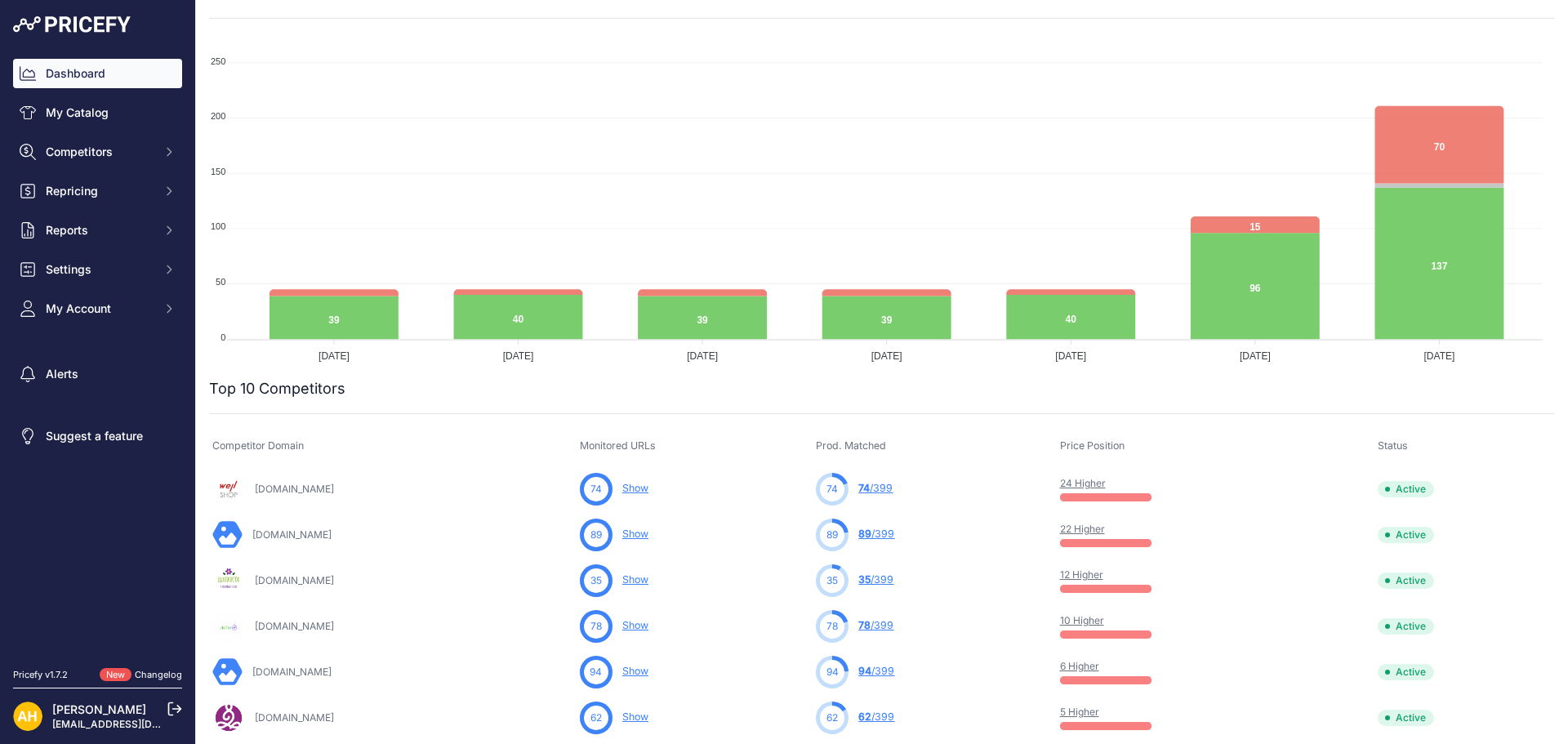
click at [1101, 481] on link "24 Higher" at bounding box center [1083, 484] width 46 height 13
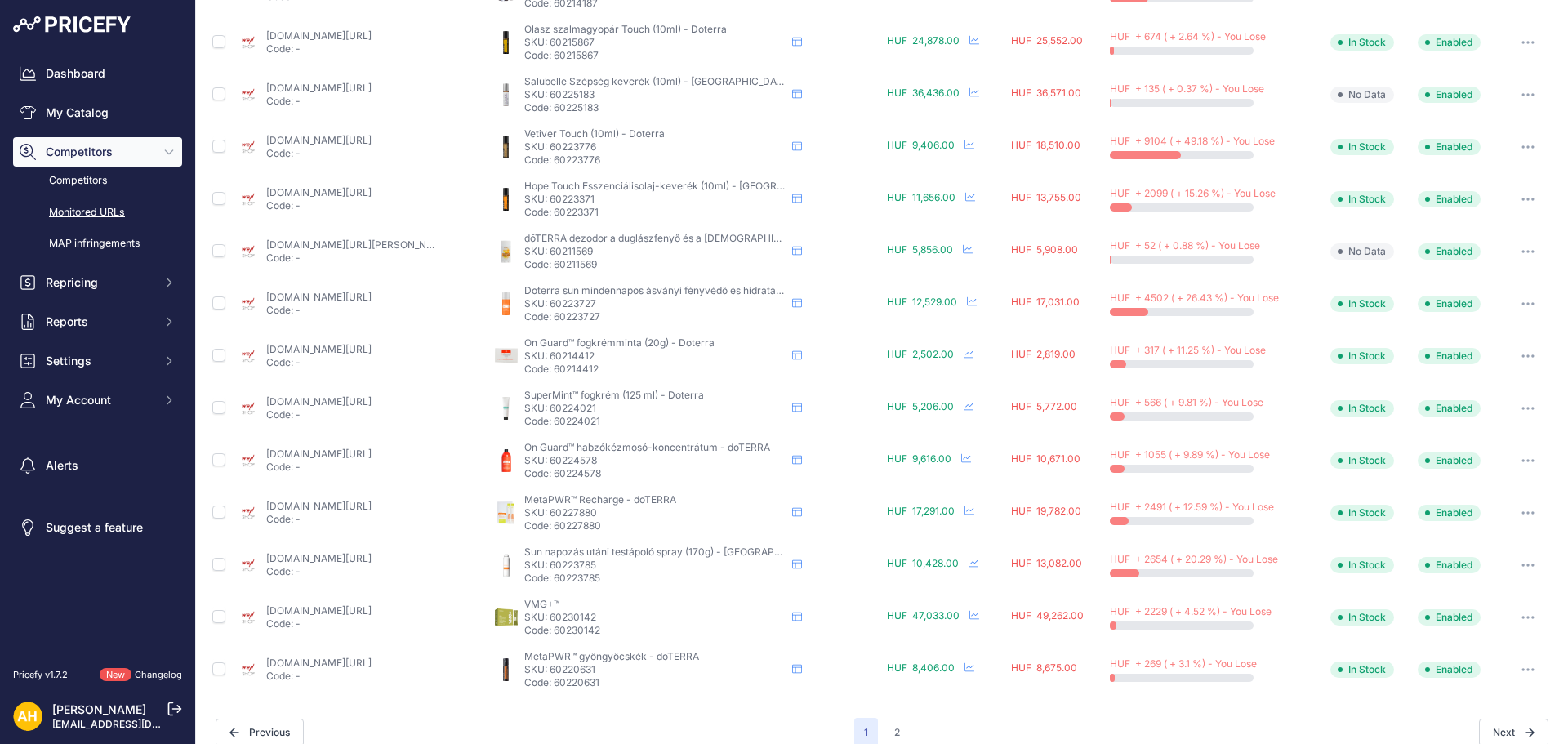
scroll to position [591, 0]
